Goal: Task Accomplishment & Management: Use online tool/utility

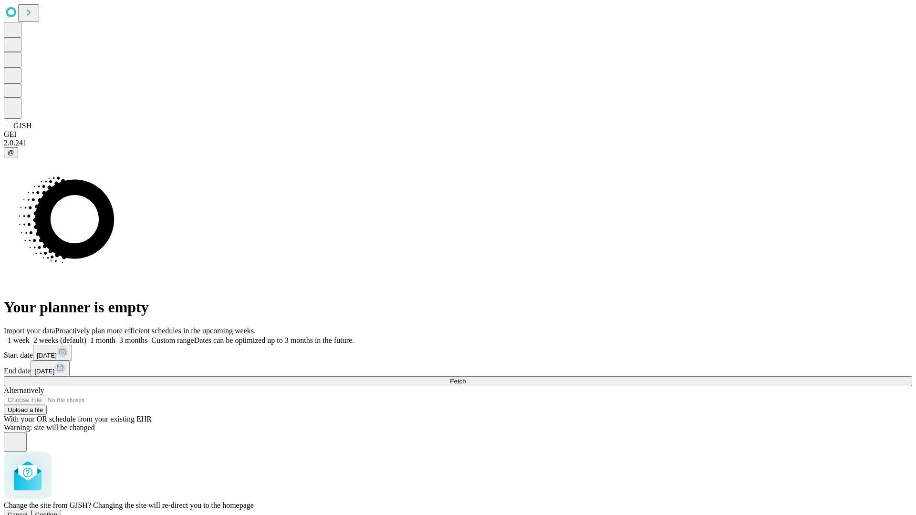
click at [58, 512] on span "Confirm" at bounding box center [46, 515] width 22 height 7
click at [115, 336] on label "1 month" at bounding box center [100, 340] width 29 height 8
click at [466, 378] on span "Fetch" at bounding box center [458, 381] width 16 height 7
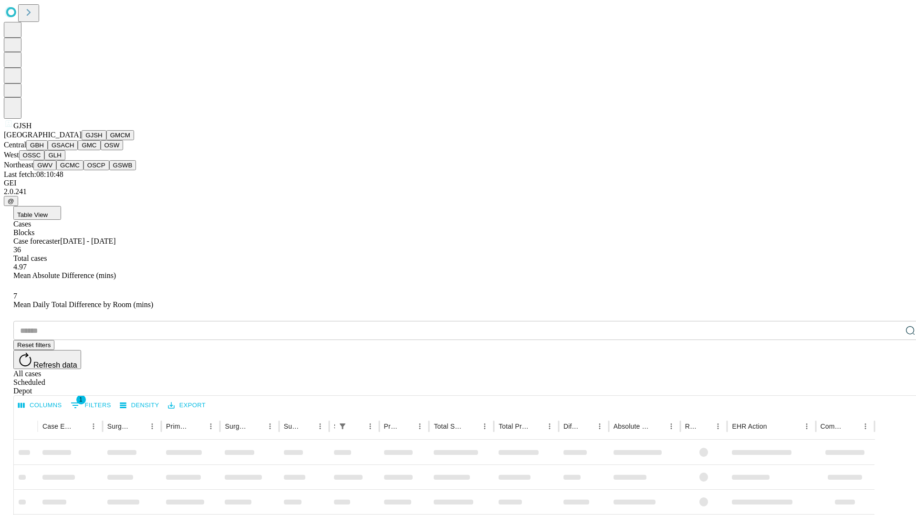
click at [106, 140] on button "GMCM" at bounding box center [120, 135] width 28 height 10
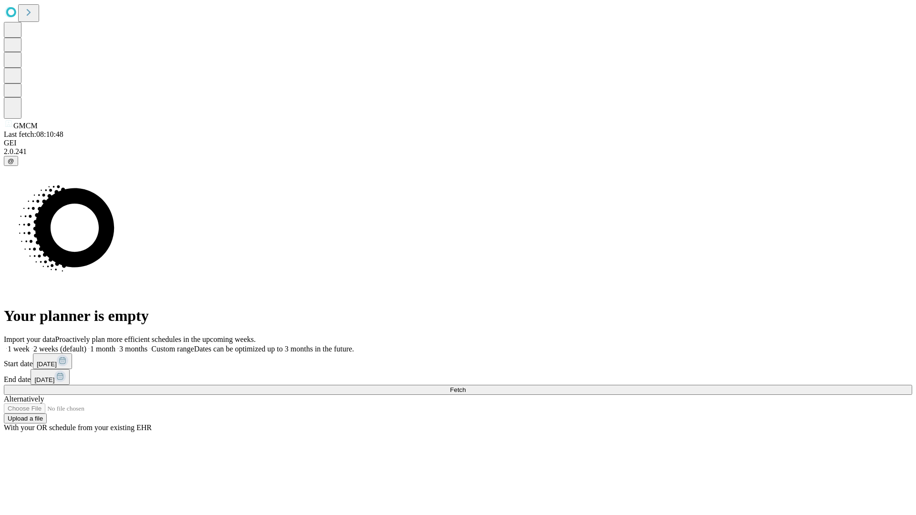
click at [115, 345] on label "1 month" at bounding box center [100, 349] width 29 height 8
click at [466, 387] on span "Fetch" at bounding box center [458, 390] width 16 height 7
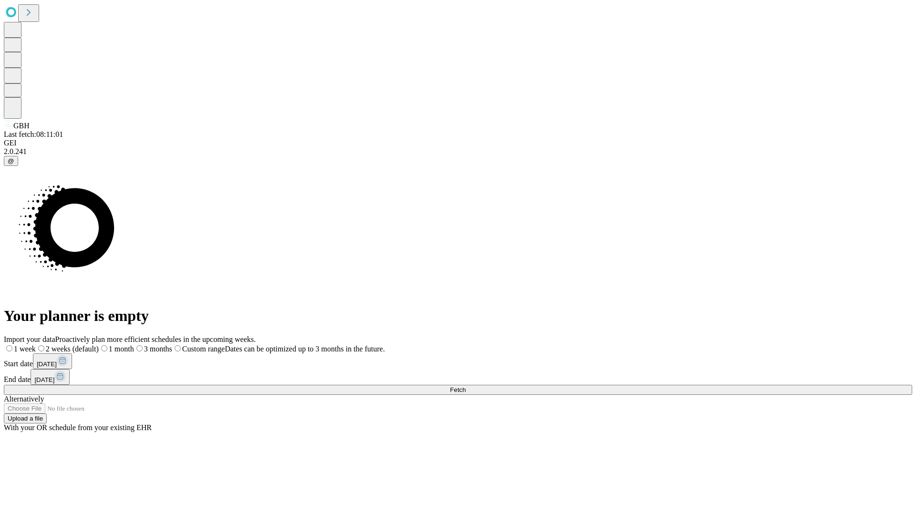
click at [134, 345] on label "1 month" at bounding box center [116, 349] width 35 height 8
click at [466, 387] on span "Fetch" at bounding box center [458, 390] width 16 height 7
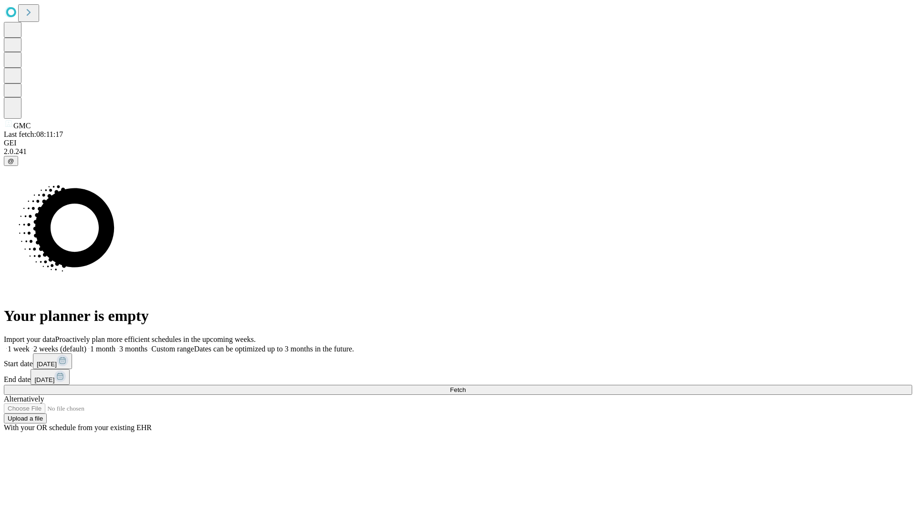
click at [115, 345] on label "1 month" at bounding box center [100, 349] width 29 height 8
click at [466, 387] on span "Fetch" at bounding box center [458, 390] width 16 height 7
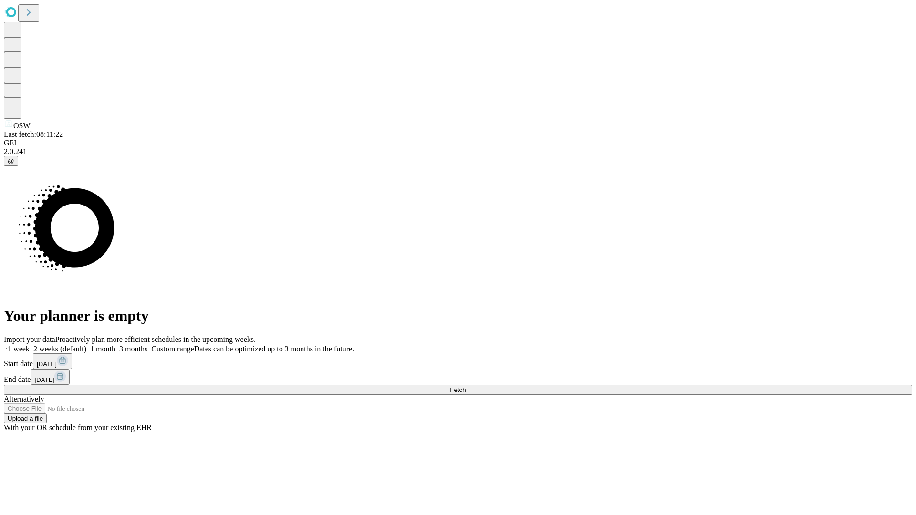
click at [466, 387] on span "Fetch" at bounding box center [458, 390] width 16 height 7
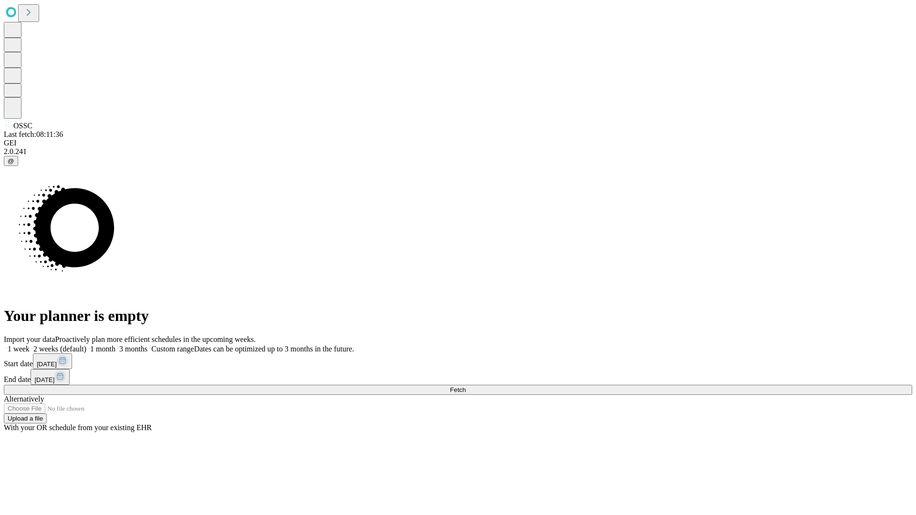
click at [115, 345] on label "1 month" at bounding box center [100, 349] width 29 height 8
click at [466, 387] on span "Fetch" at bounding box center [458, 390] width 16 height 7
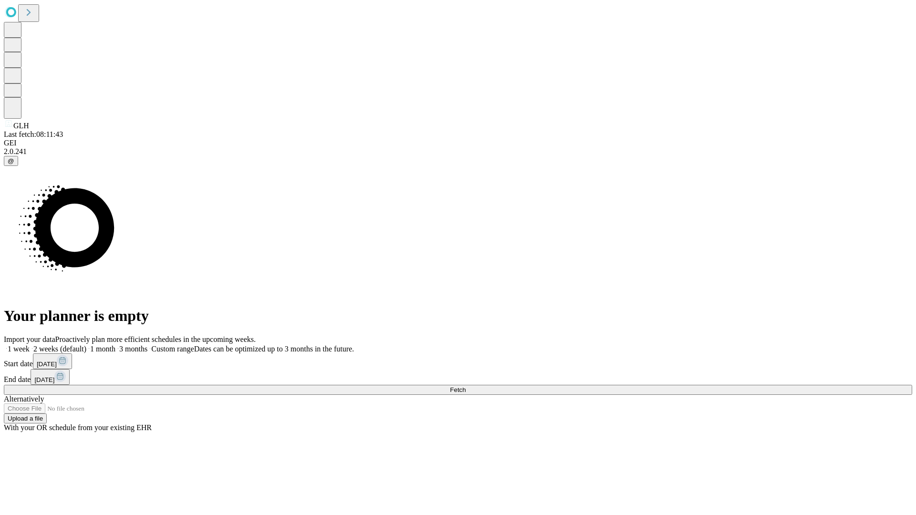
click at [115, 345] on label "1 month" at bounding box center [100, 349] width 29 height 8
click at [466, 387] on span "Fetch" at bounding box center [458, 390] width 16 height 7
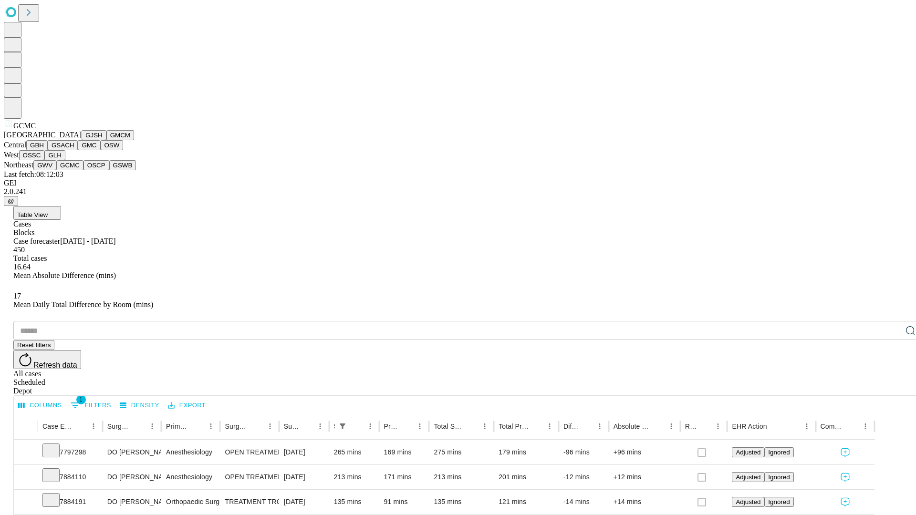
click at [84, 170] on button "OSCP" at bounding box center [97, 165] width 26 height 10
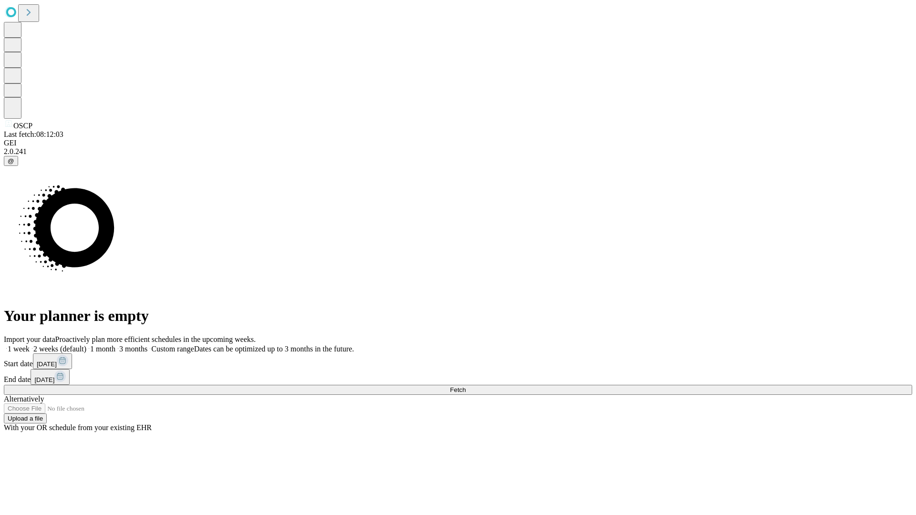
click at [115, 345] on label "1 month" at bounding box center [100, 349] width 29 height 8
click at [466, 387] on span "Fetch" at bounding box center [458, 390] width 16 height 7
